Goal: Task Accomplishment & Management: Manage account settings

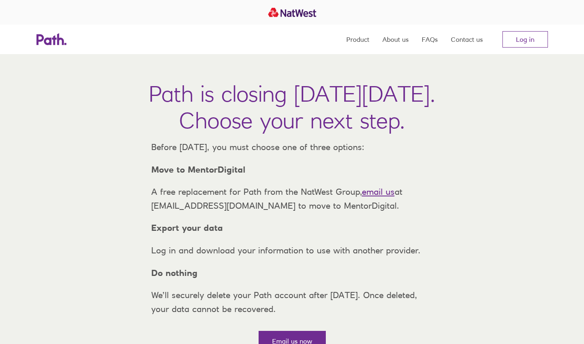
click at [522, 33] on link "Log in" at bounding box center [526, 39] width 46 height 16
